Goal: Task Accomplishment & Management: Complete application form

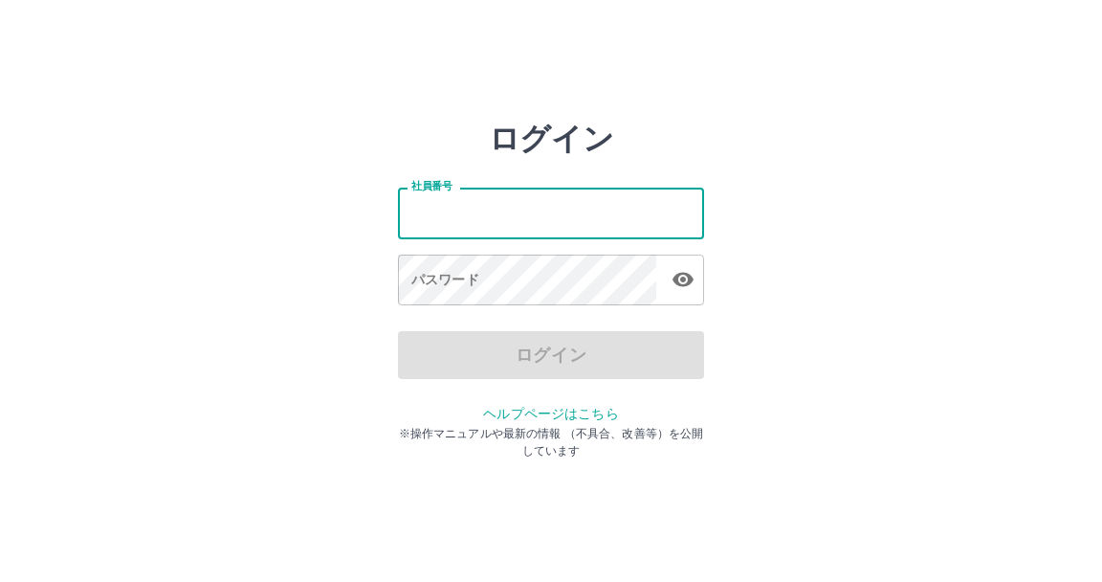
click at [436, 214] on input "社員番号" at bounding box center [551, 212] width 306 height 51
type input "*******"
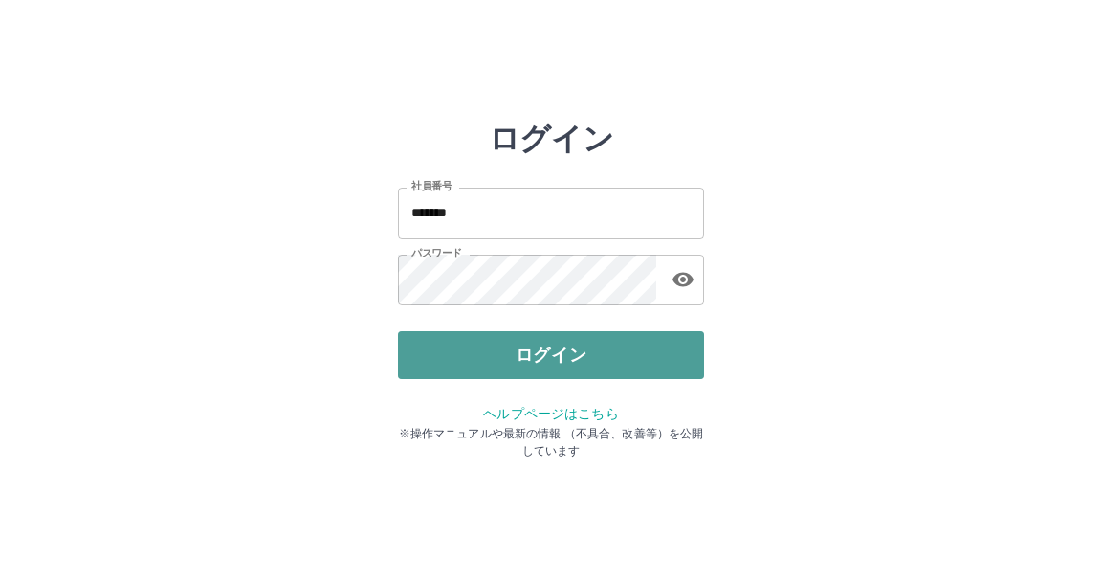
click at [556, 353] on button "ログイン" at bounding box center [551, 355] width 306 height 48
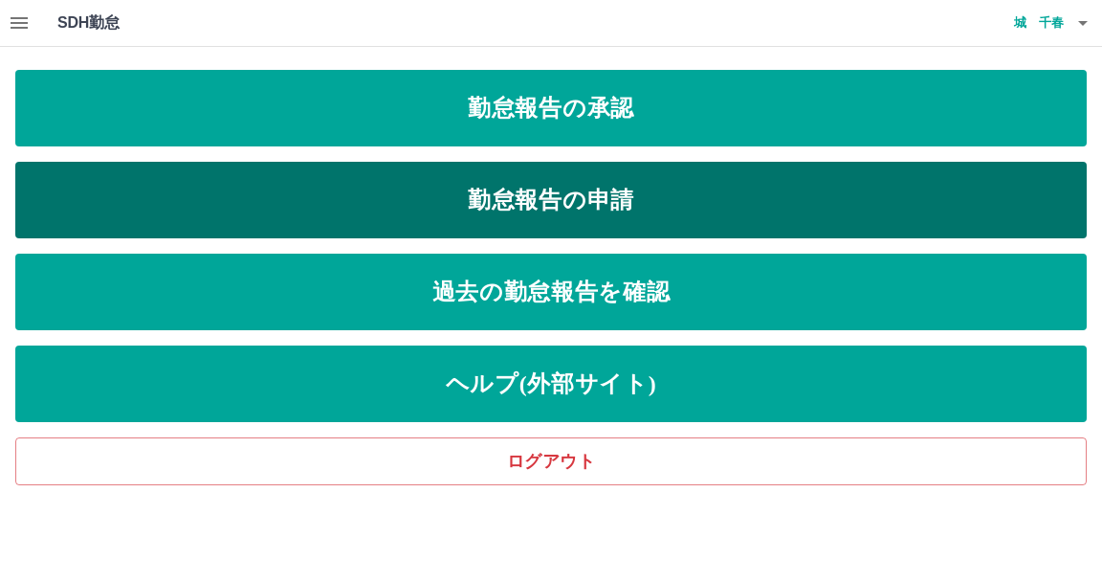
click at [606, 199] on link "勤怠報告の申請" at bounding box center [550, 200] width 1071 height 77
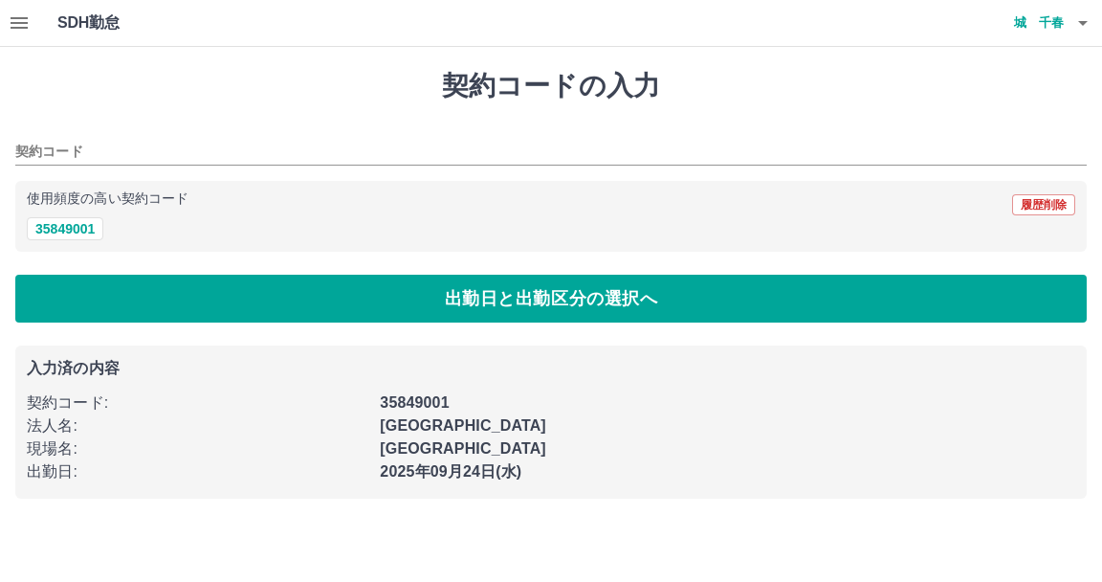
type input "********"
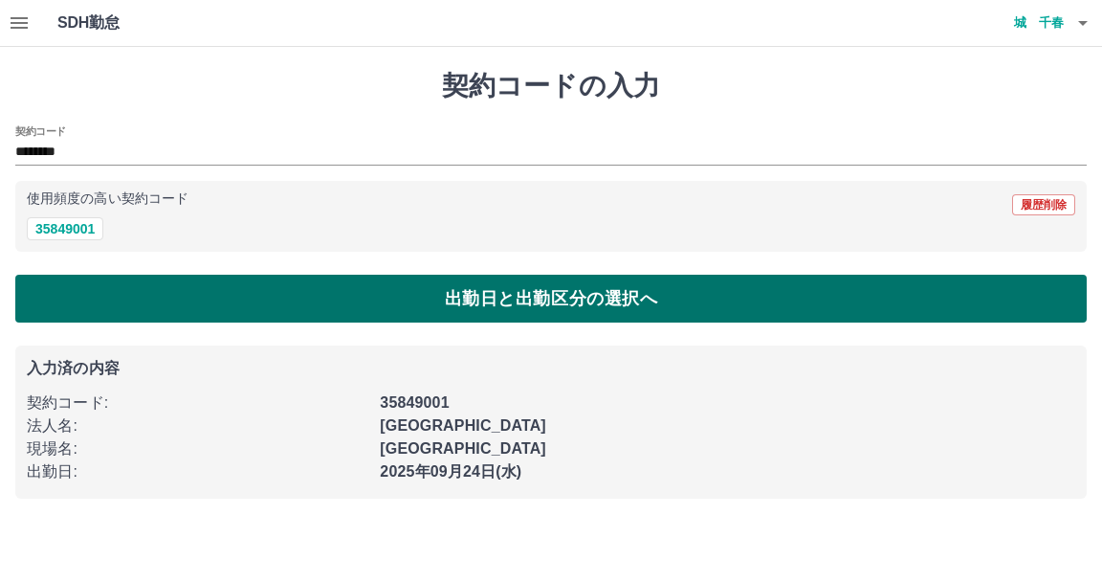
click at [547, 293] on button "出勤日と出勤区分の選択へ" at bounding box center [550, 299] width 1071 height 48
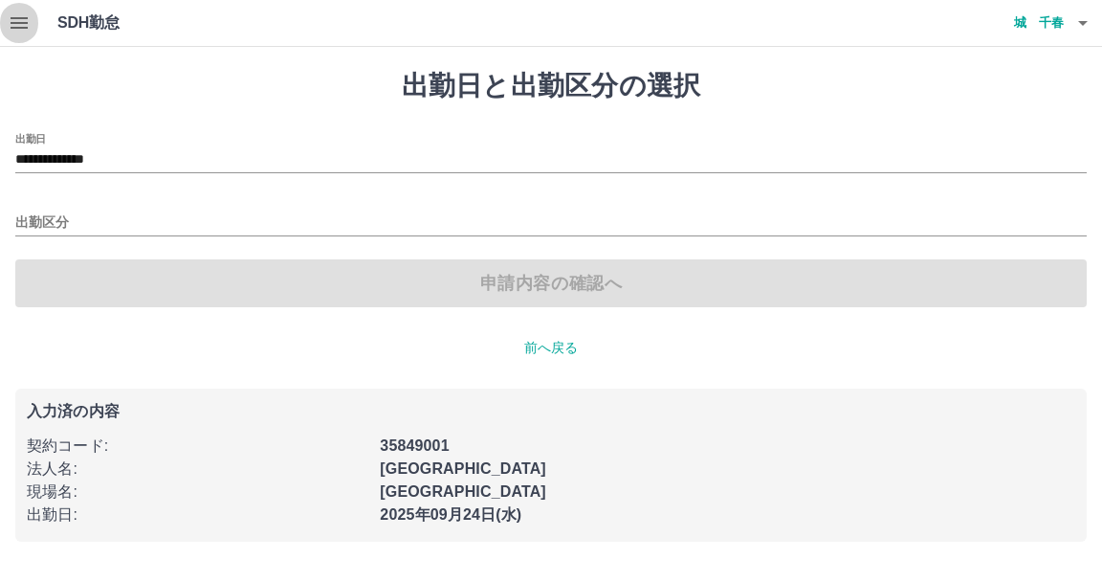
click at [25, 22] on icon "button" at bounding box center [19, 22] width 17 height 11
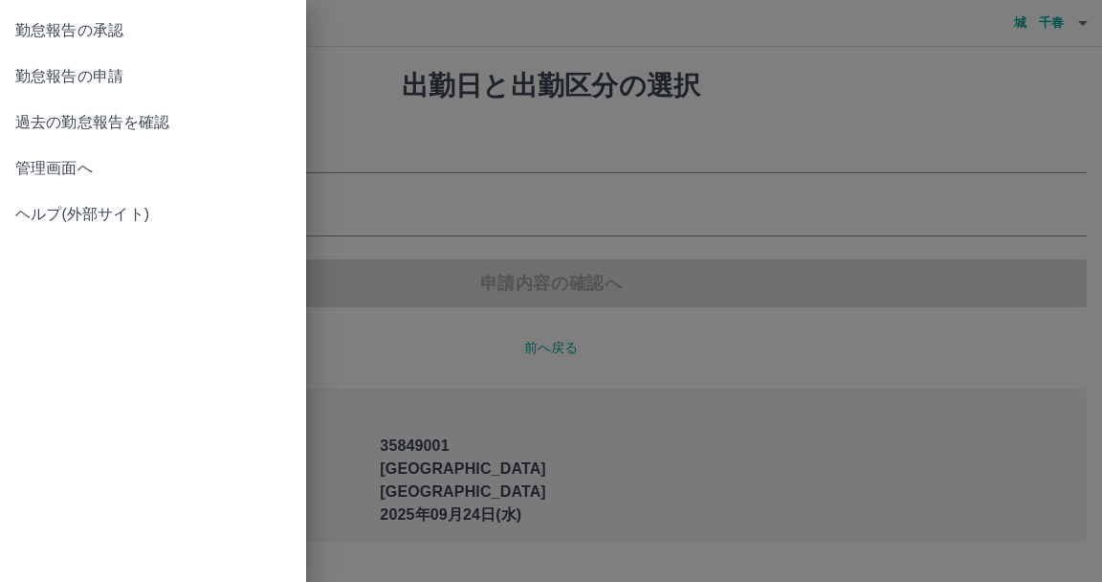
click at [124, 121] on span "過去の勤怠報告を確認" at bounding box center [152, 122] width 275 height 23
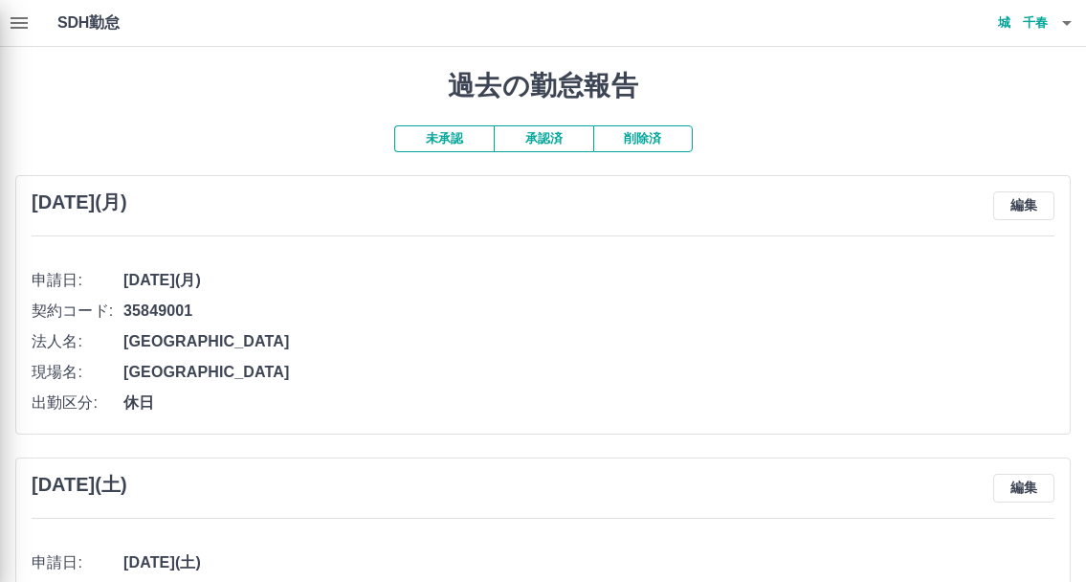
click at [542, 142] on div at bounding box center [543, 291] width 1086 height 582
click at [564, 144] on div at bounding box center [543, 291] width 1086 height 582
click at [544, 139] on div at bounding box center [543, 291] width 1086 height 582
click at [460, 141] on div at bounding box center [543, 291] width 1086 height 582
click at [17, 22] on div at bounding box center [543, 291] width 1086 height 582
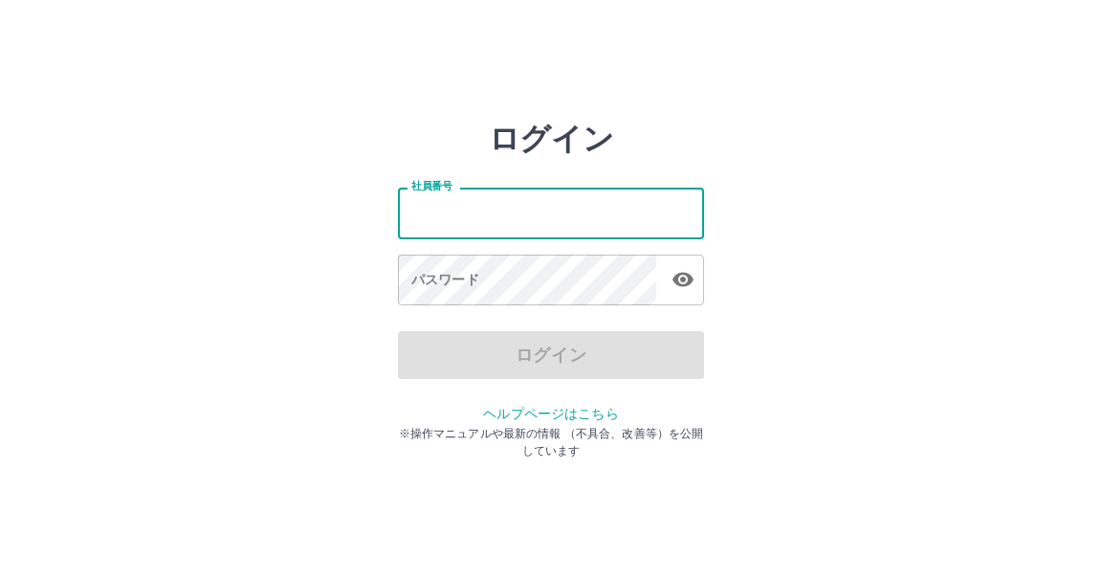
click at [417, 215] on input "社員番号" at bounding box center [551, 212] width 306 height 51
type input "*******"
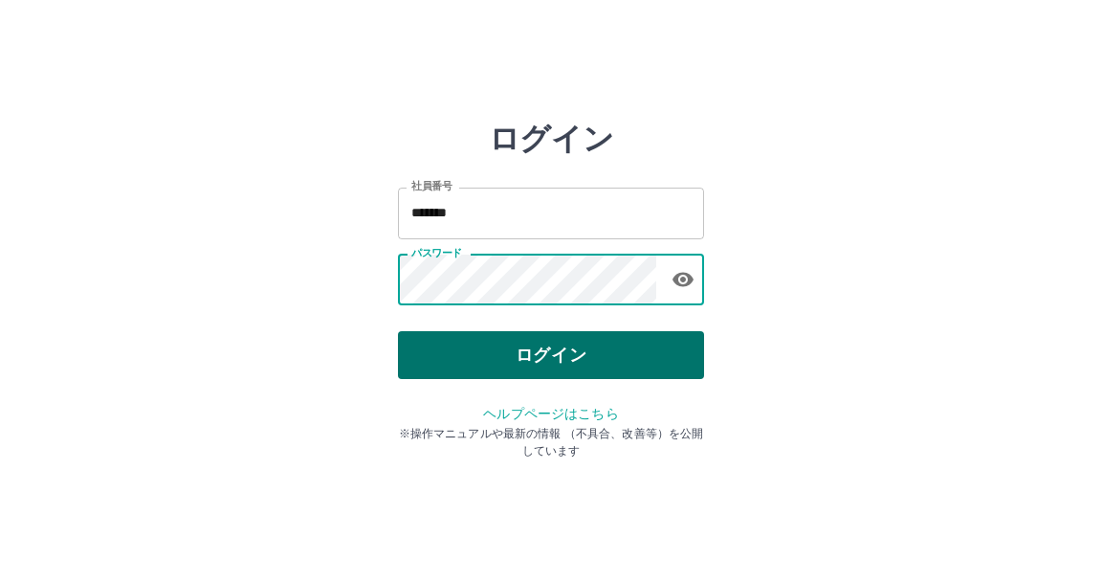
click at [560, 354] on button "ログイン" at bounding box center [551, 355] width 306 height 48
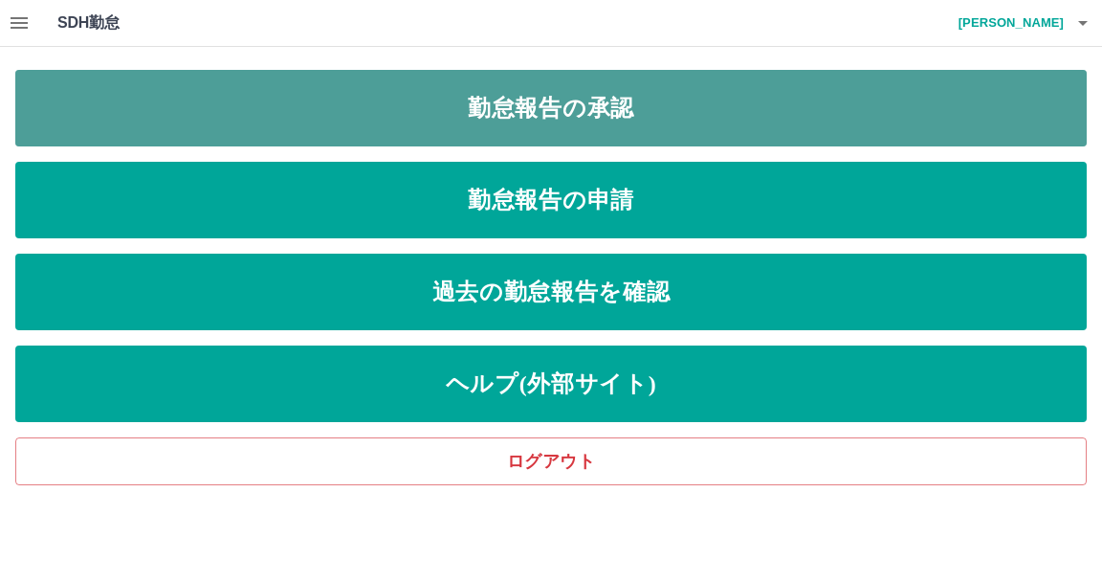
click at [560, 115] on link "勤怠報告の承認" at bounding box center [550, 108] width 1071 height 77
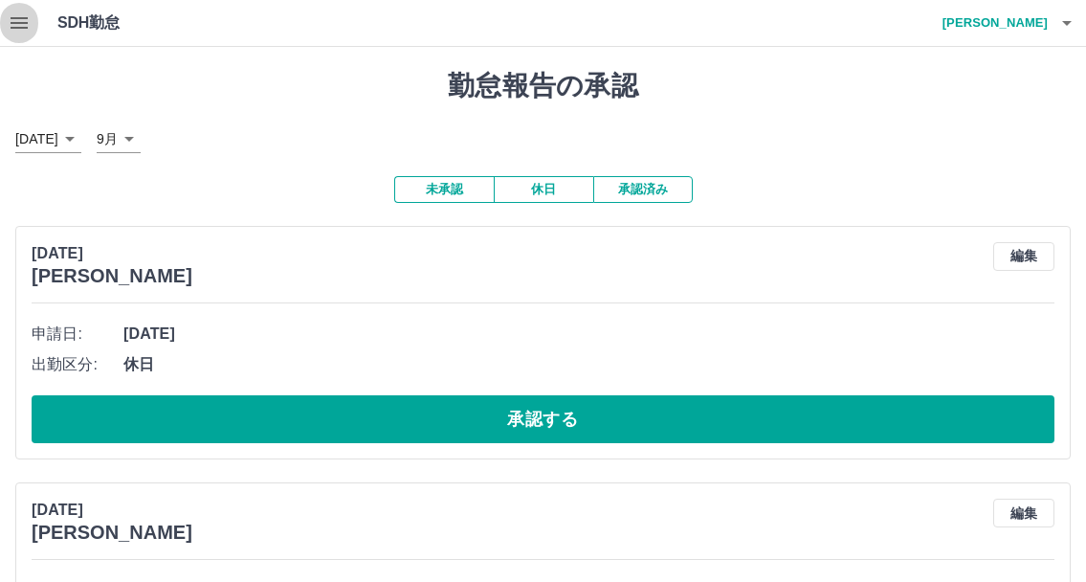
click at [11, 20] on icon "button" at bounding box center [19, 22] width 23 height 23
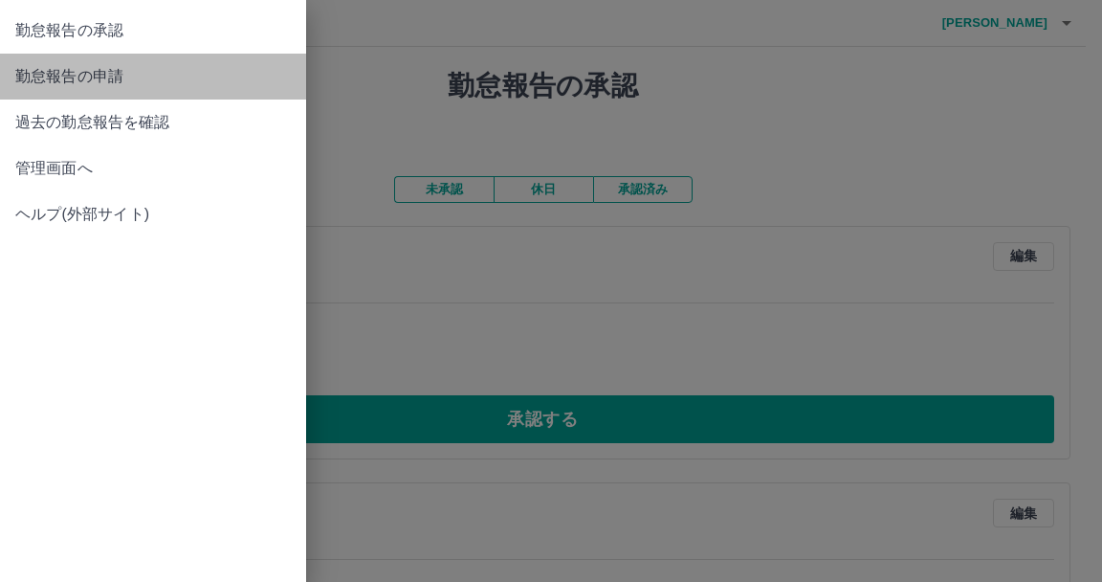
click at [112, 70] on span "勤怠報告の申請" at bounding box center [152, 76] width 275 height 23
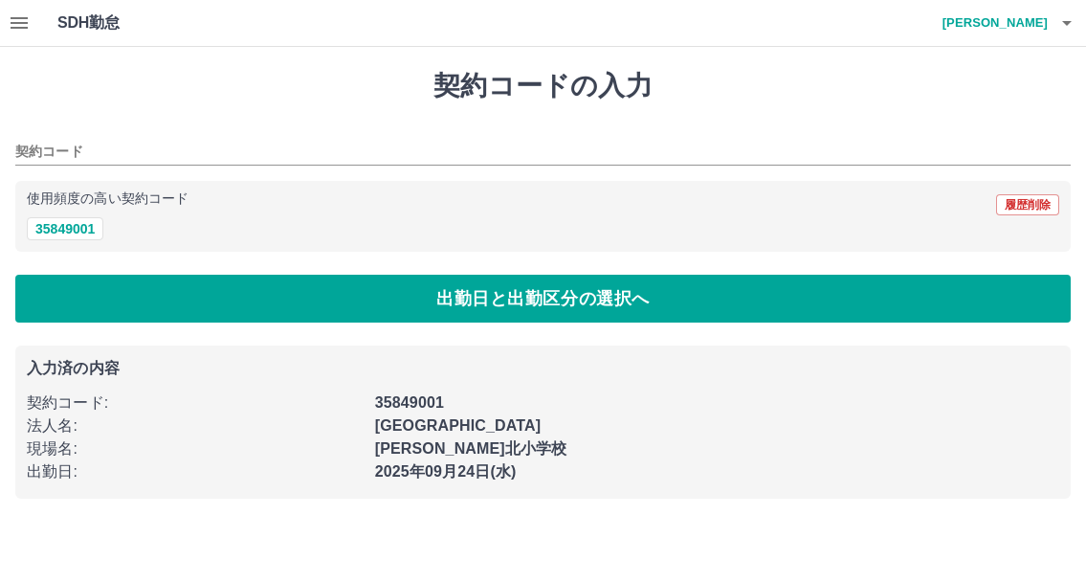
type input "********"
click at [90, 225] on button "35849001" at bounding box center [65, 228] width 77 height 23
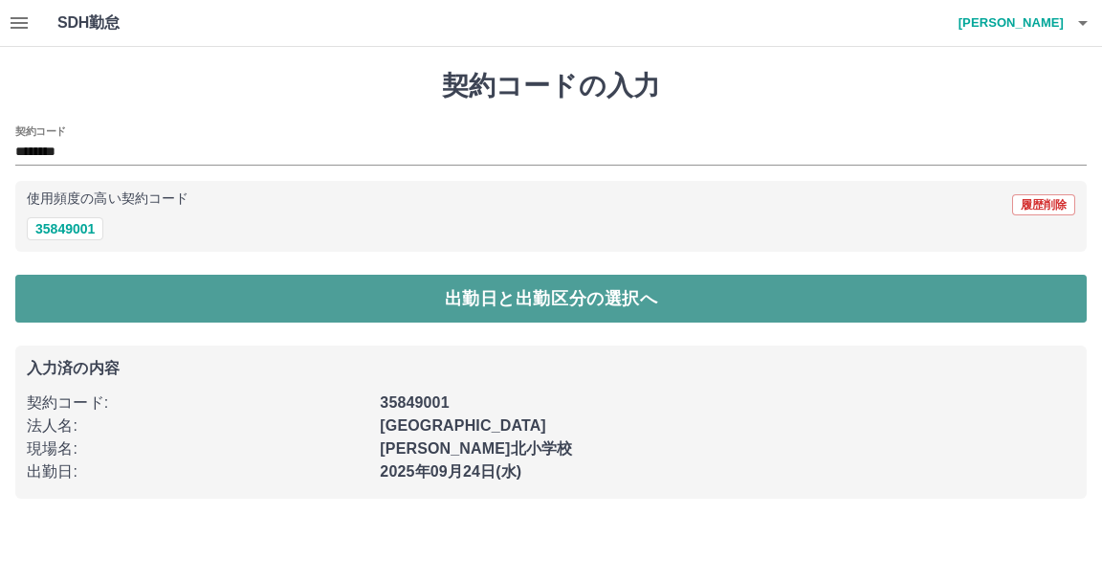
click at [507, 299] on button "出勤日と出勤区分の選択へ" at bounding box center [550, 299] width 1071 height 48
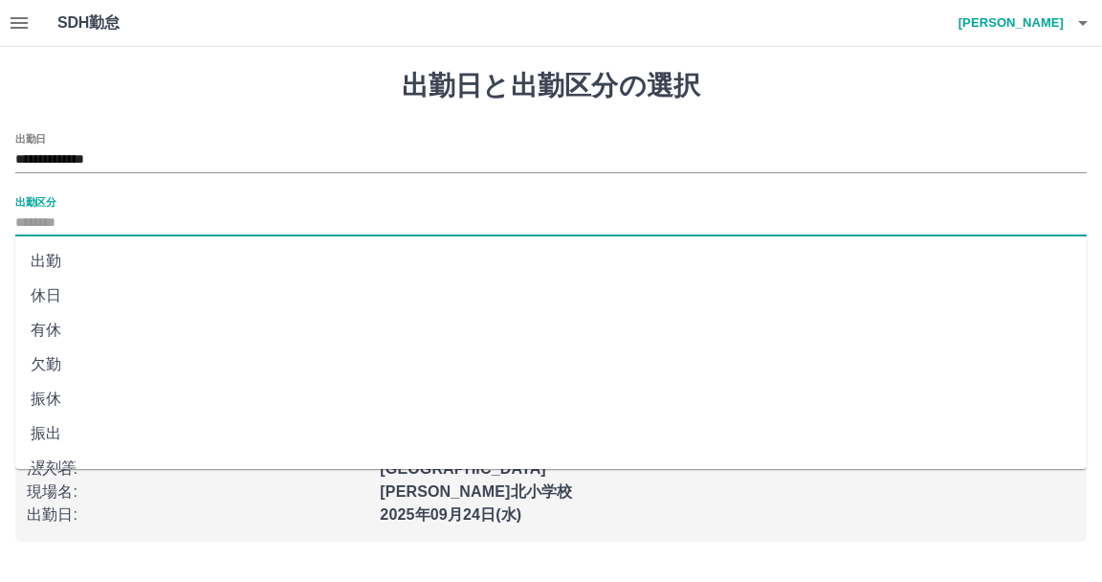
click at [156, 219] on input "出勤区分" at bounding box center [550, 223] width 1071 height 24
click at [56, 263] on li "出勤" at bounding box center [550, 261] width 1071 height 34
type input "**"
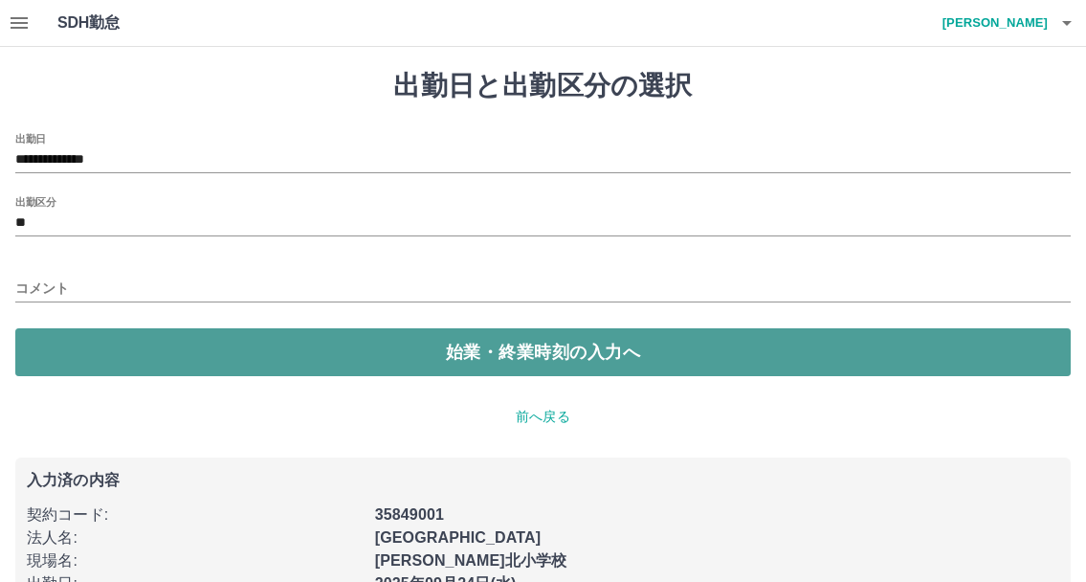
click at [465, 346] on button "始業・終業時刻の入力へ" at bounding box center [542, 352] width 1055 height 48
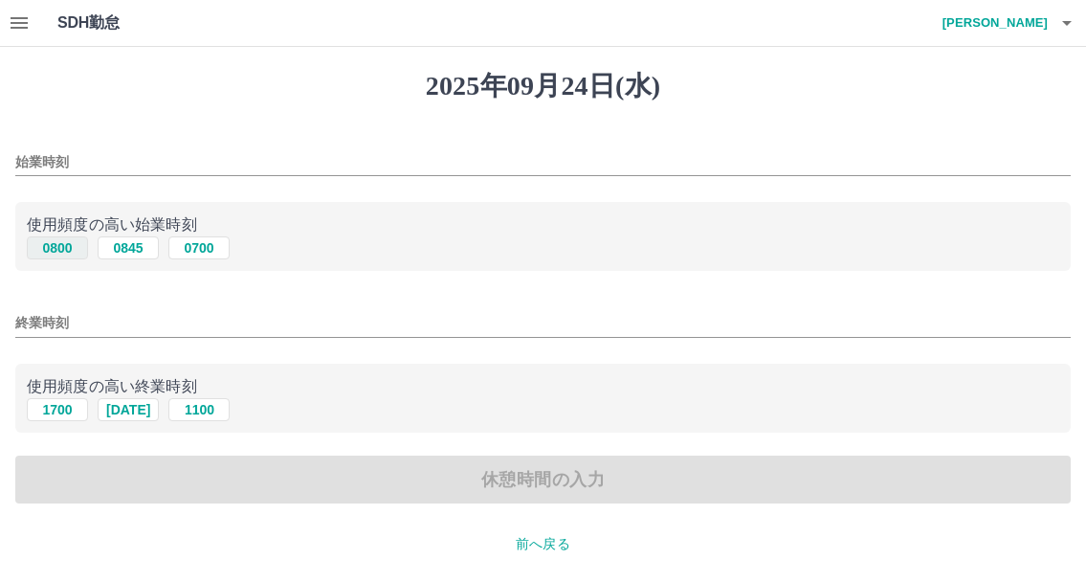
click at [42, 253] on button "0800" at bounding box center [57, 247] width 61 height 23
type input "****"
click at [64, 409] on button "1700" at bounding box center [57, 409] width 61 height 23
type input "****"
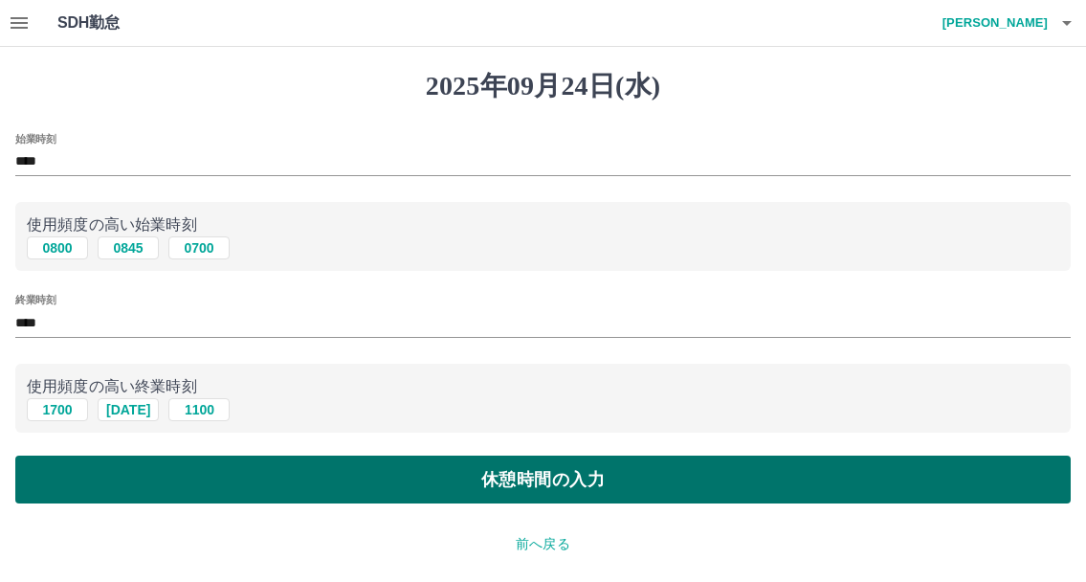
click at [496, 473] on button "休憩時間の入力" at bounding box center [542, 479] width 1055 height 48
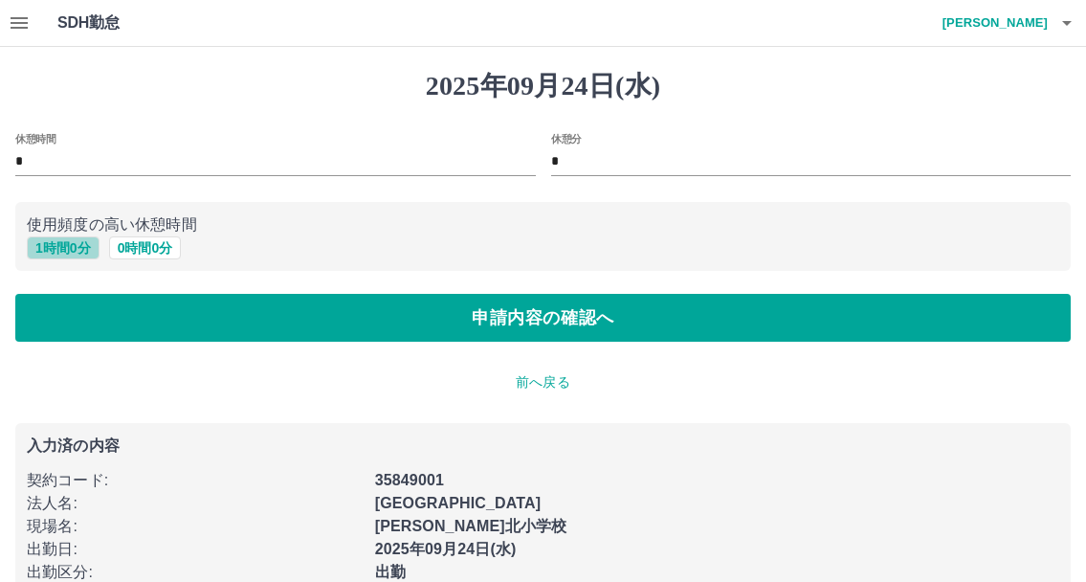
click at [58, 248] on button "1 時間 0 分" at bounding box center [63, 247] width 73 height 23
type input "*"
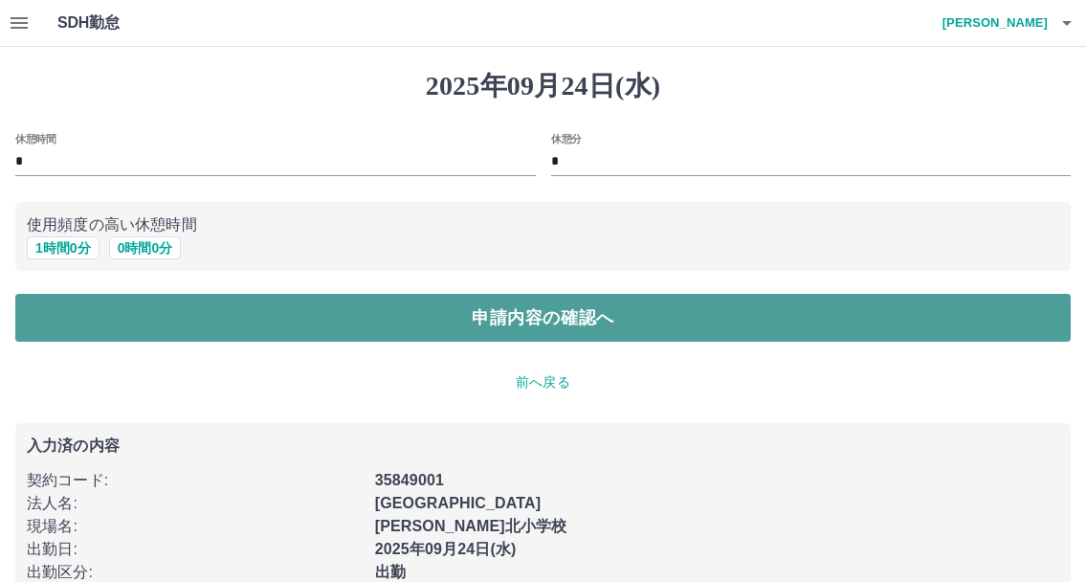
click at [574, 318] on button "申請内容の確認へ" at bounding box center [542, 318] width 1055 height 48
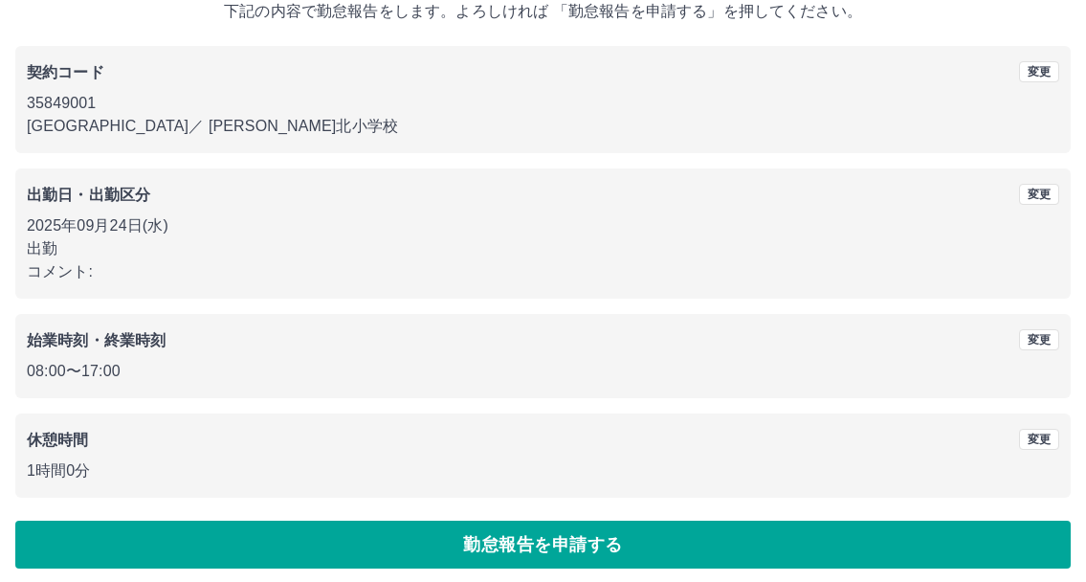
scroll to position [135, 0]
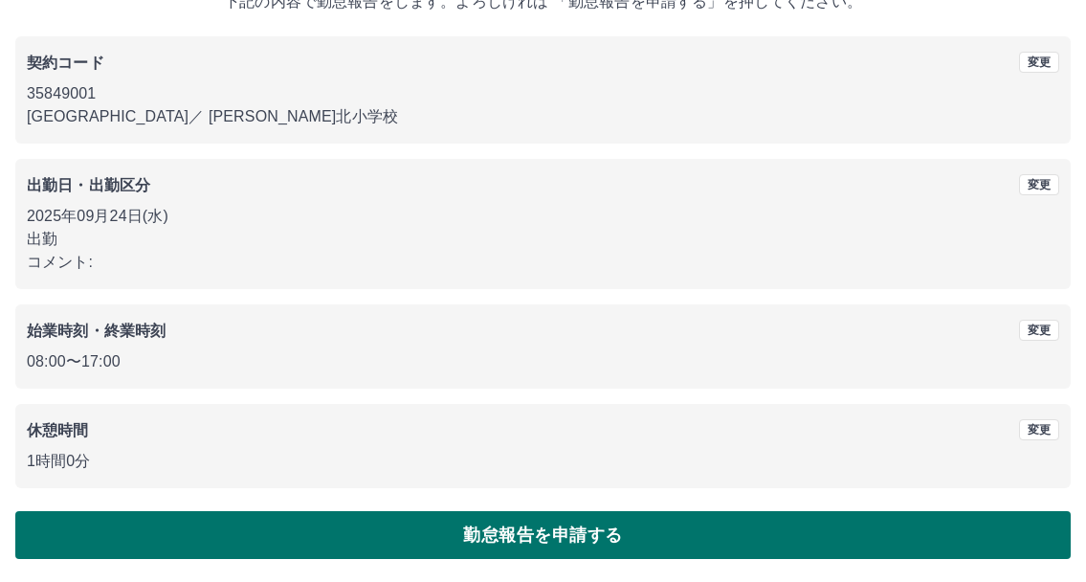
click at [528, 539] on button "勤怠報告を申請する" at bounding box center [542, 535] width 1055 height 48
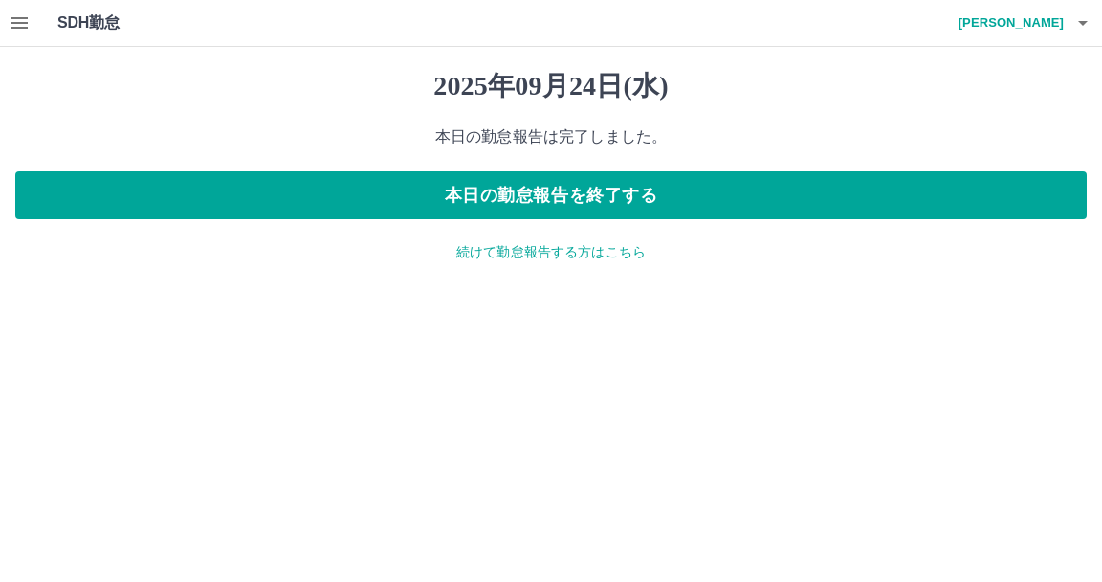
click at [13, 23] on icon "button" at bounding box center [19, 22] width 17 height 11
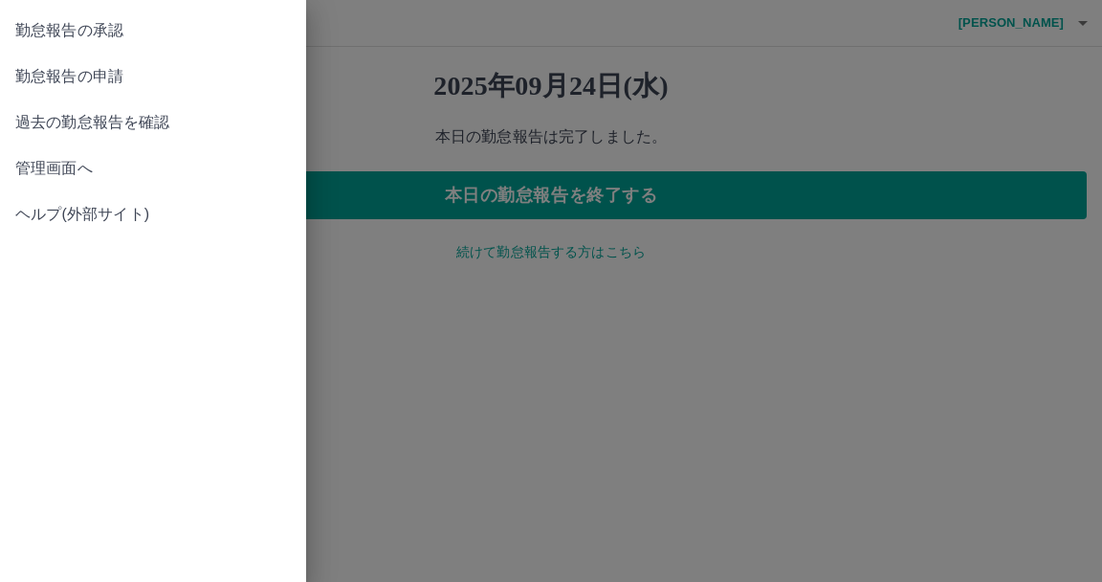
click at [364, 296] on div at bounding box center [551, 291] width 1102 height 582
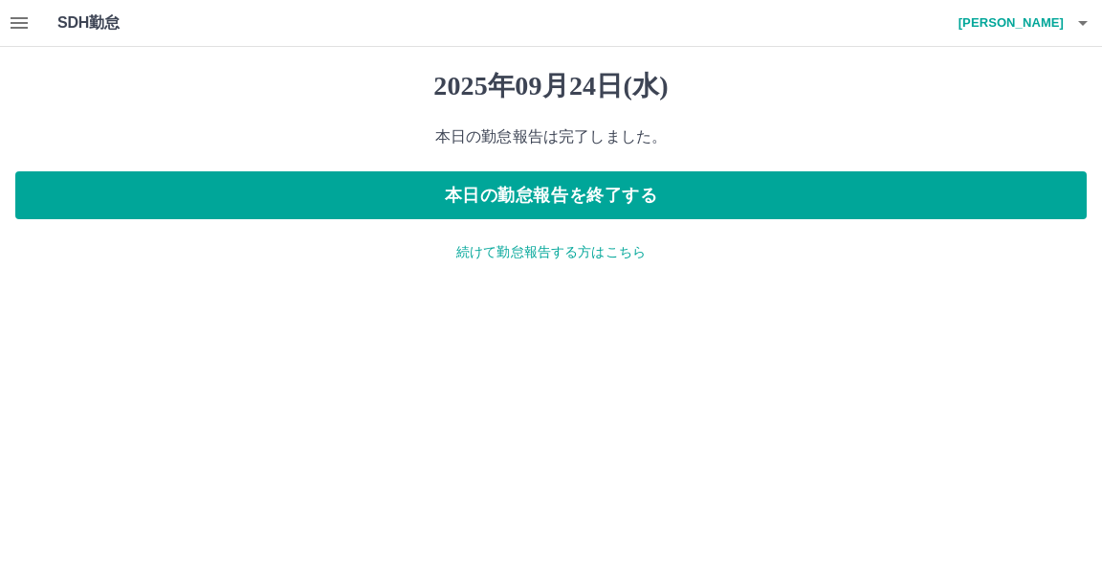
click at [17, 21] on icon "button" at bounding box center [19, 22] width 23 height 23
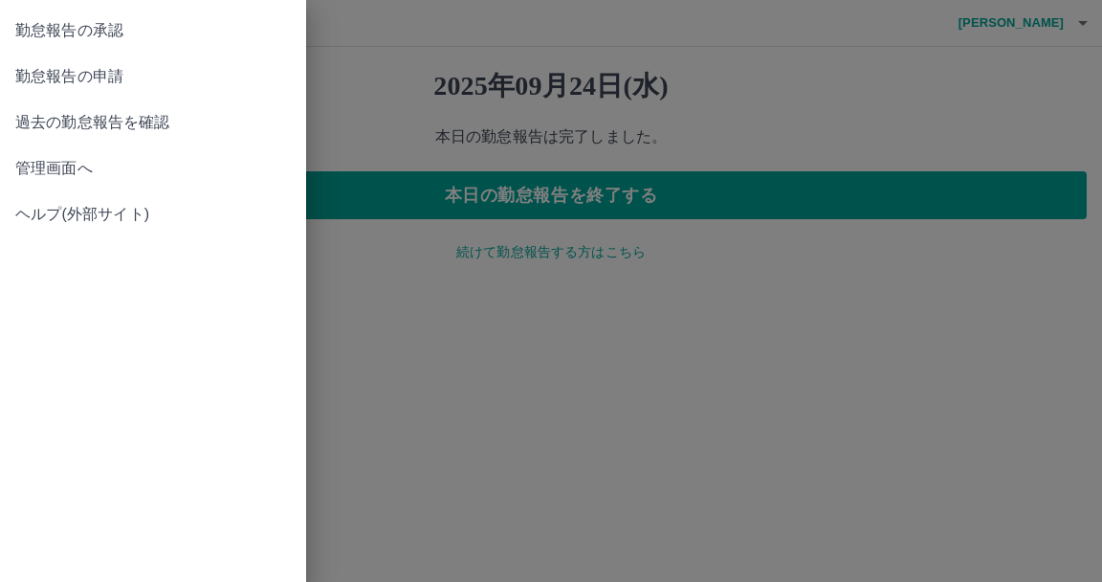
click at [152, 29] on span "勤怠報告の承認" at bounding box center [152, 30] width 275 height 23
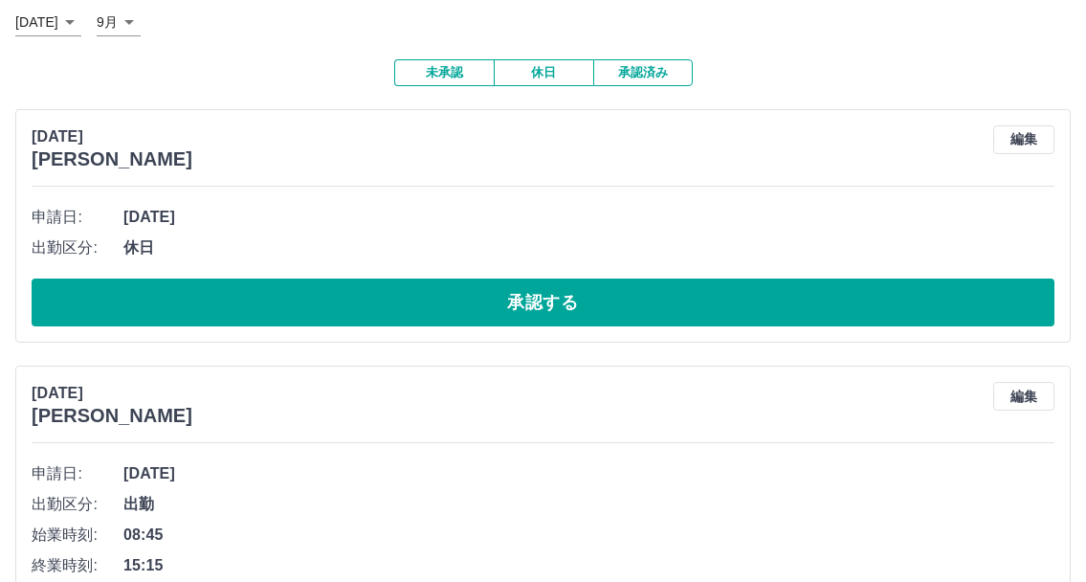
scroll to position [96, 0]
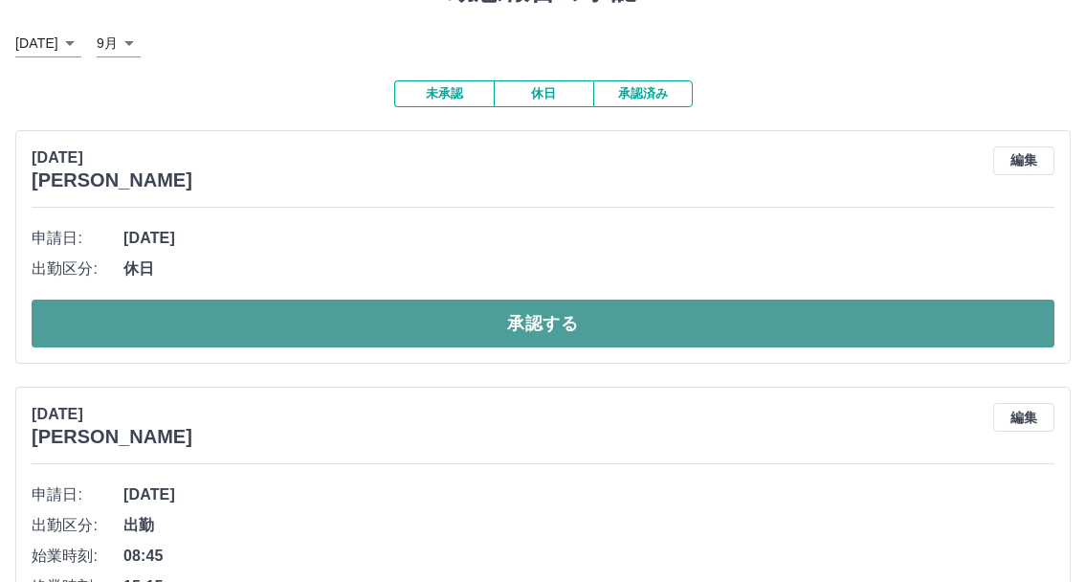
click at [558, 334] on button "承認する" at bounding box center [543, 323] width 1023 height 48
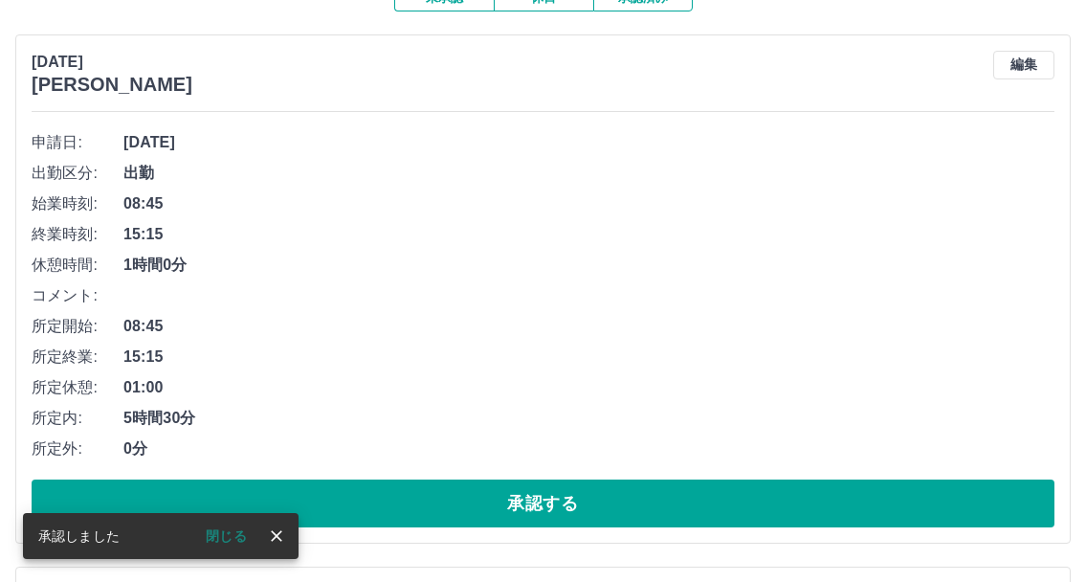
scroll to position [287, 0]
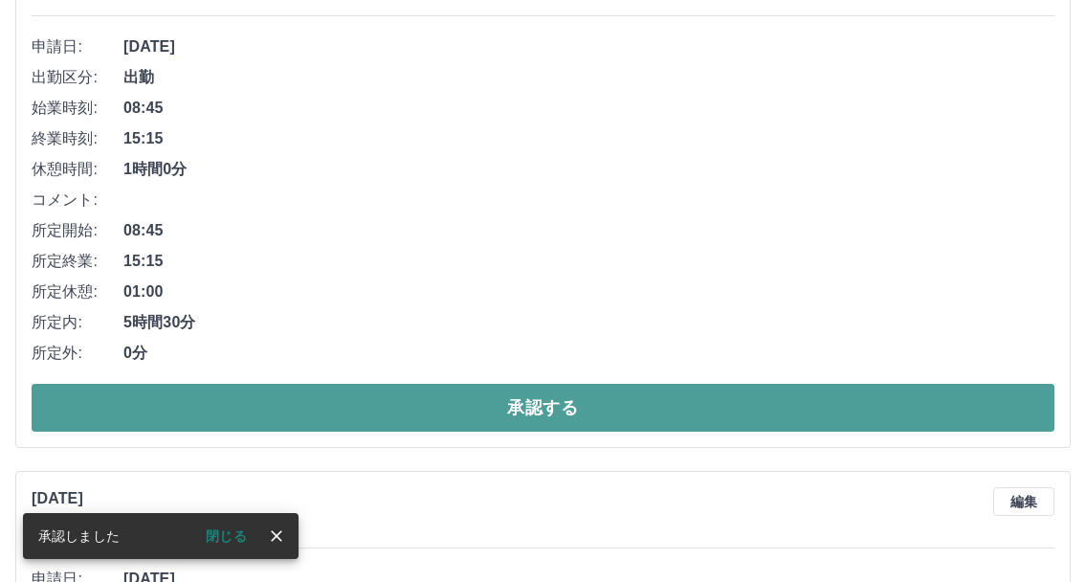
click at [559, 417] on button "承認する" at bounding box center [543, 408] width 1023 height 48
click at [542, 421] on button "承認する" at bounding box center [543, 408] width 1023 height 48
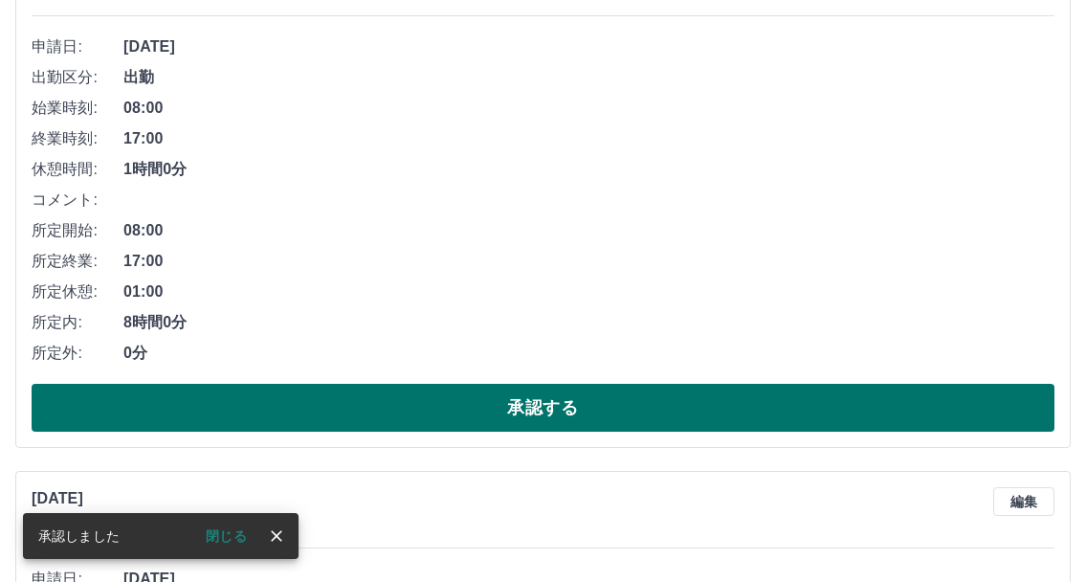
click at [536, 414] on button "承認する" at bounding box center [543, 408] width 1023 height 48
click at [536, 419] on button "承認する" at bounding box center [543, 408] width 1023 height 48
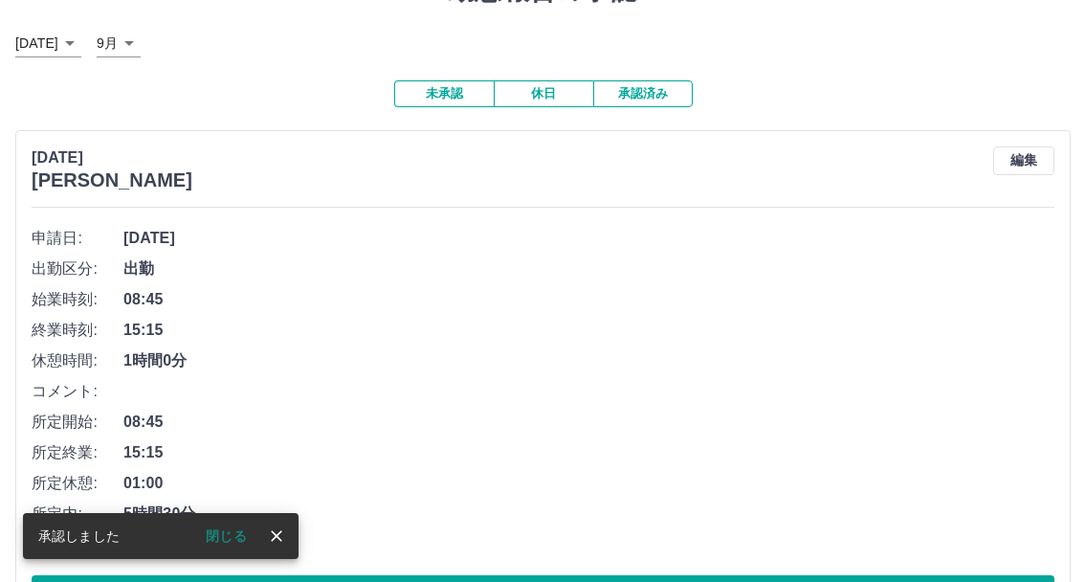
scroll to position [191, 0]
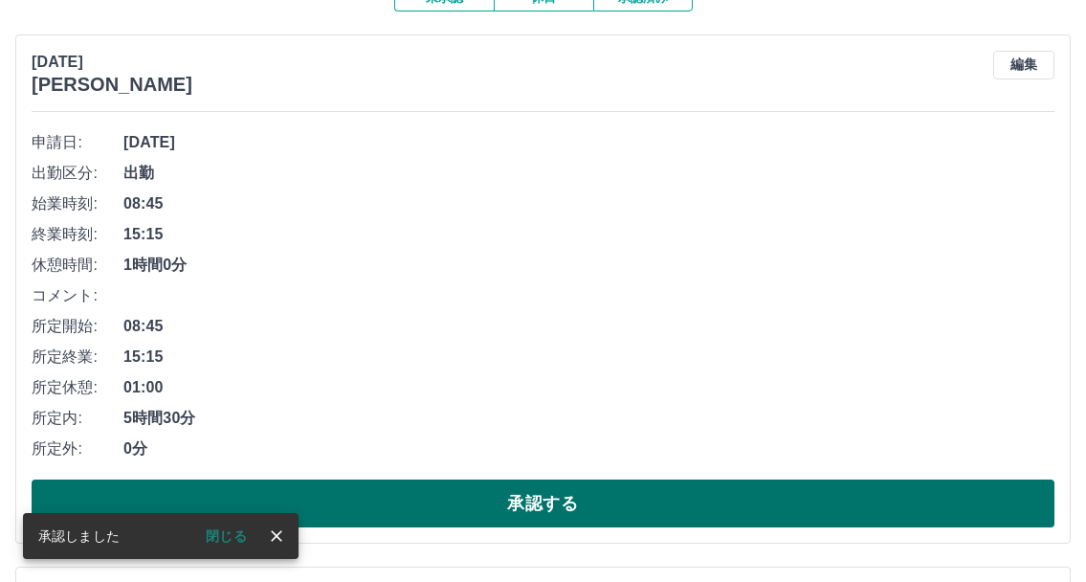
click at [432, 495] on button "承認する" at bounding box center [543, 503] width 1023 height 48
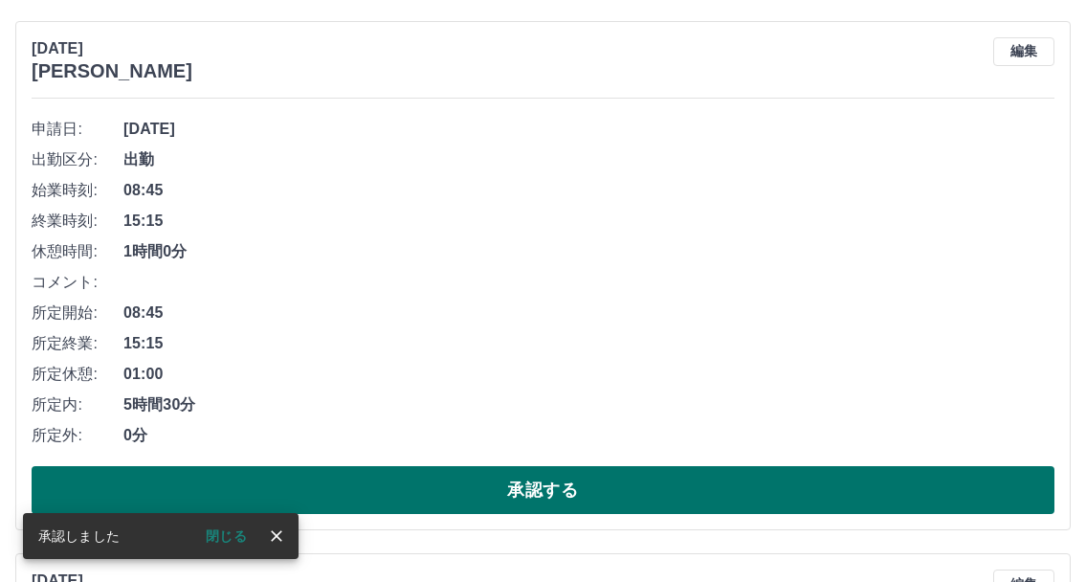
scroll to position [287, 0]
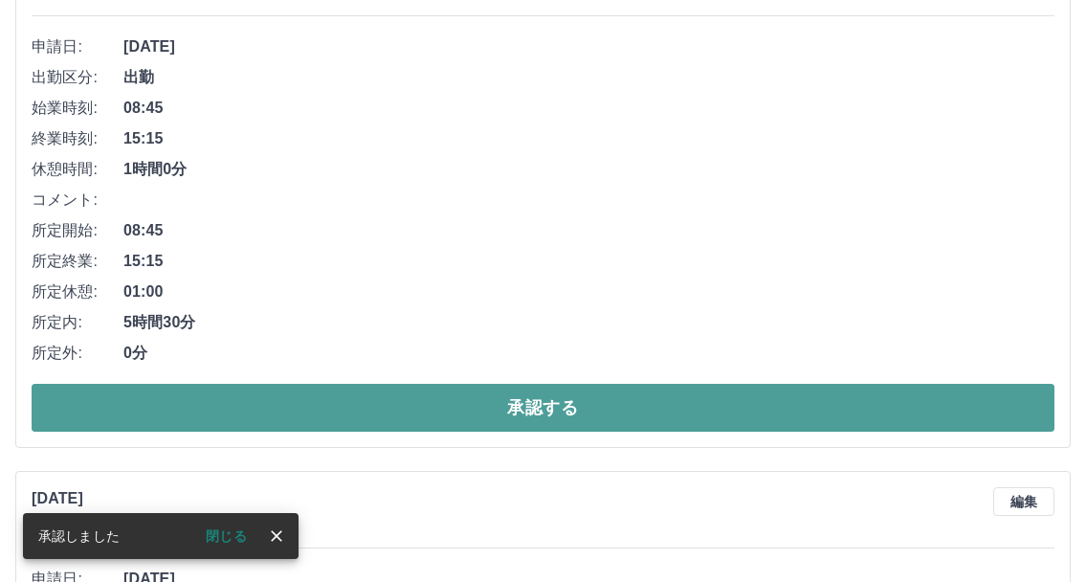
click at [508, 411] on button "承認する" at bounding box center [543, 408] width 1023 height 48
click at [553, 412] on button "承認する" at bounding box center [543, 408] width 1023 height 48
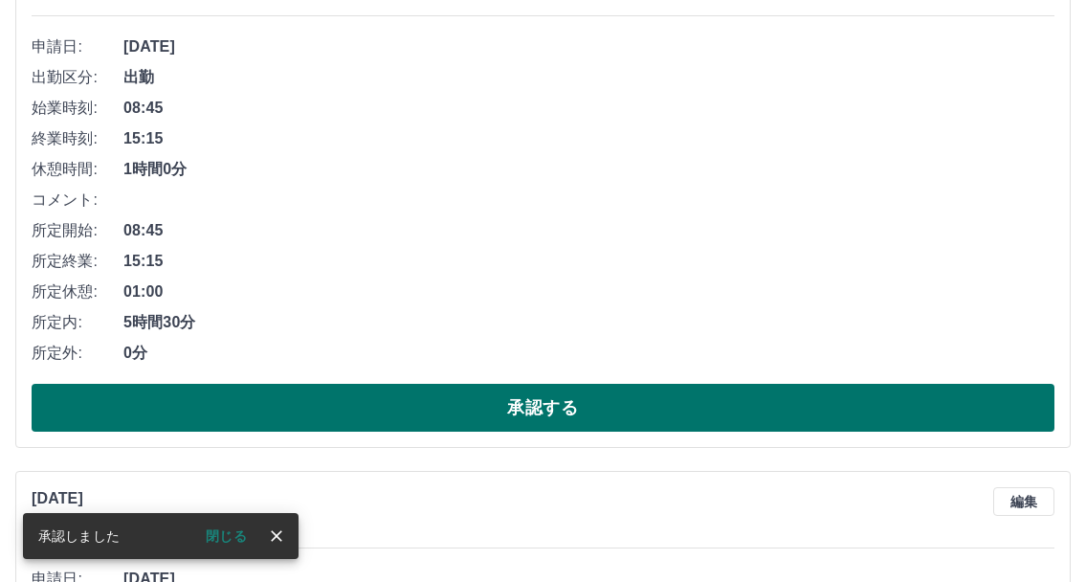
click at [546, 410] on button "承認する" at bounding box center [543, 408] width 1023 height 48
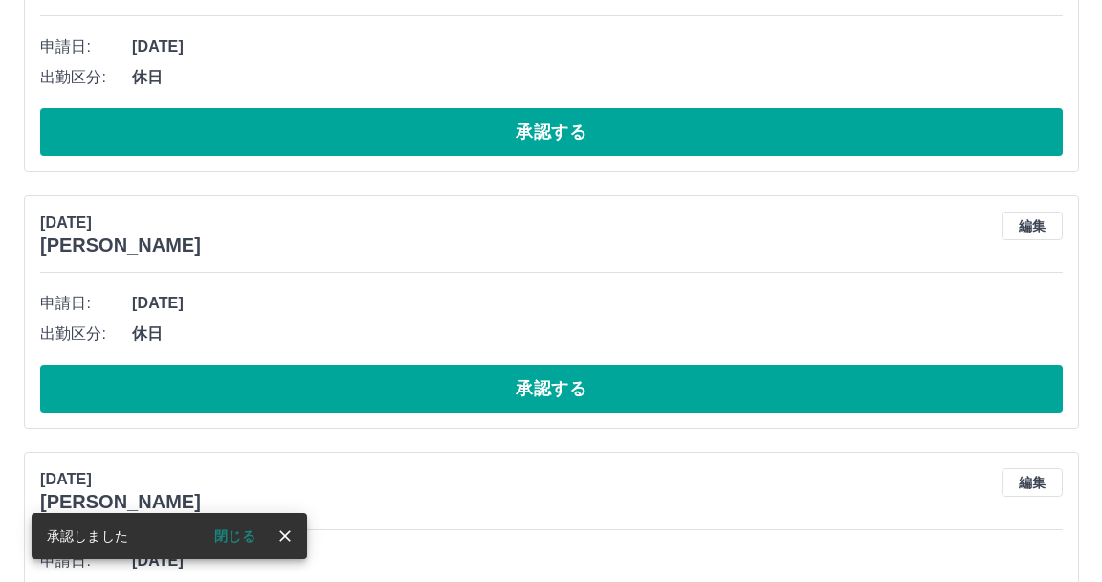
scroll to position [0, 0]
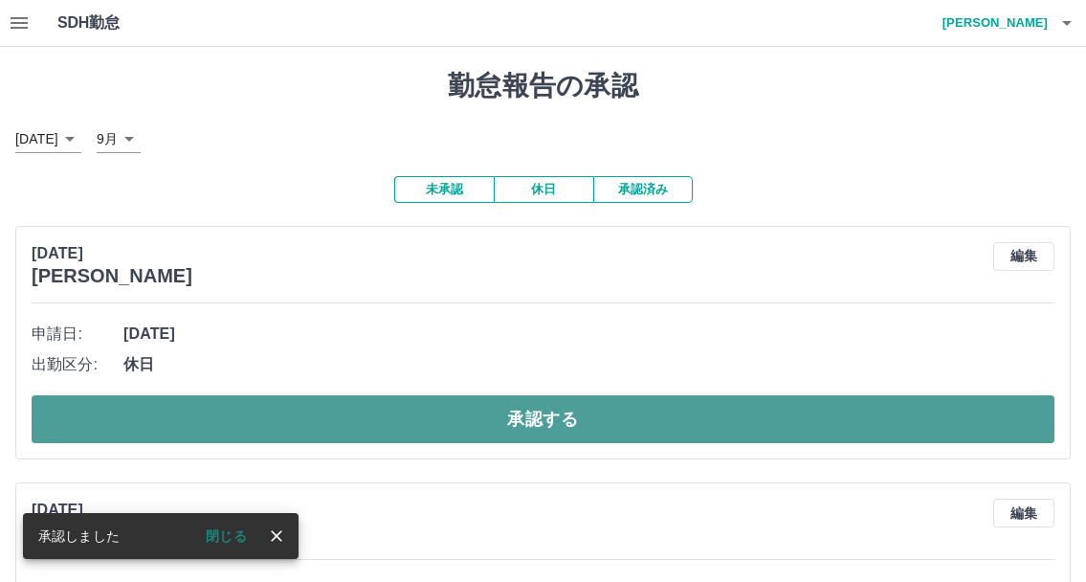
click at [554, 426] on button "承認する" at bounding box center [543, 419] width 1023 height 48
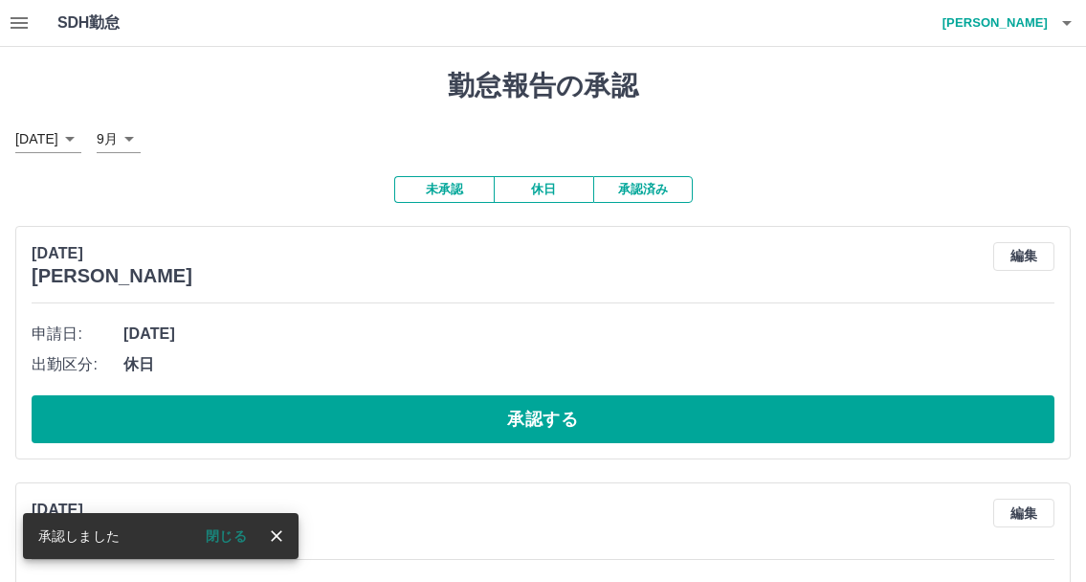
click at [1043, 29] on h4 "城　千春" at bounding box center [990, 23] width 115 height 46
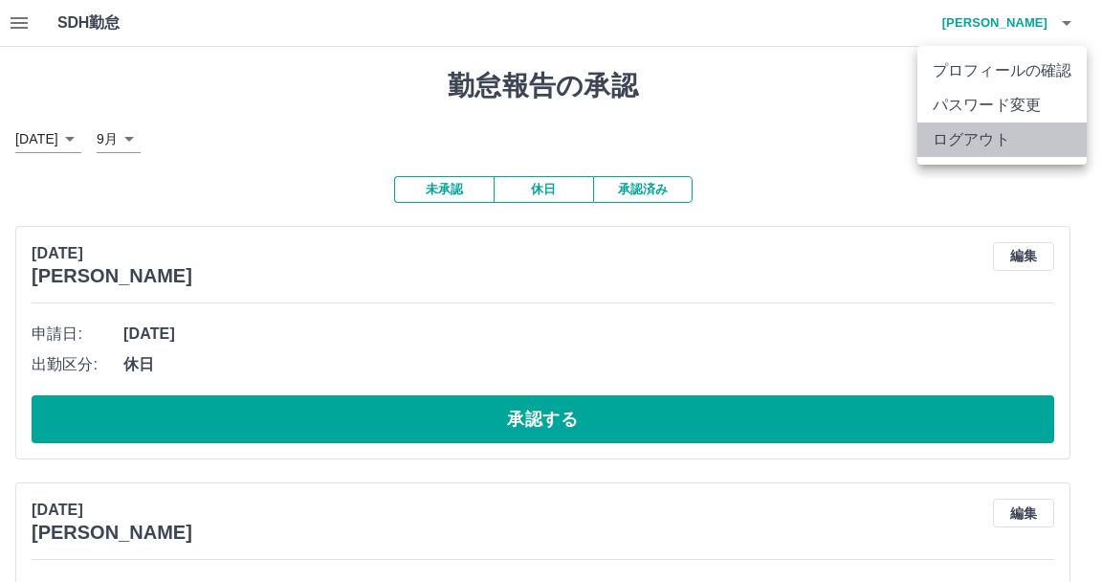
click at [1002, 136] on li "ログアウト" at bounding box center [1001, 139] width 169 height 34
